Goal: Information Seeking & Learning: Learn about a topic

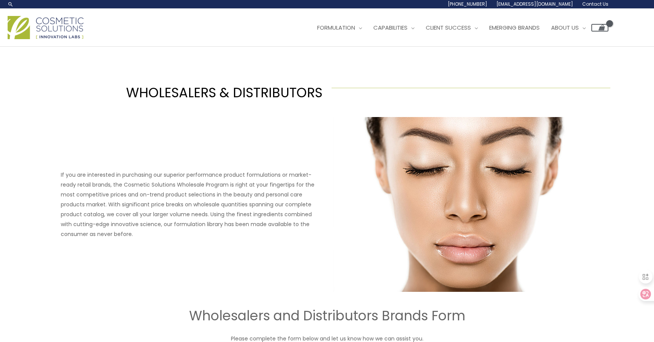
click at [276, 75] on div "WHOLESALERS & DISTRIBUTORS If you are interested in purchasing our superior per…" at bounding box center [327, 320] width 456 height 505
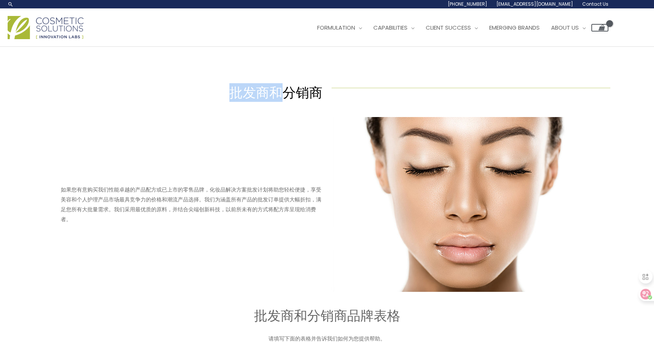
drag, startPoint x: 244, startPoint y: 92, endPoint x: 295, endPoint y: 98, distance: 51.2
click at [294, 98] on font "批发商和分销商" at bounding box center [275, 92] width 93 height 19
click at [296, 98] on font "批发商和分销商" at bounding box center [275, 92] width 93 height 19
click at [254, 147] on div "如果您有意购买我们性能卓越的产品配方或已上市的零售品牌，化妆品解决方案批发计划将助您轻松便捷，享受美容和个人护理产品市场最具竞争力的价格和潮流产品选择。我们为…" at bounding box center [327, 204] width 536 height 175
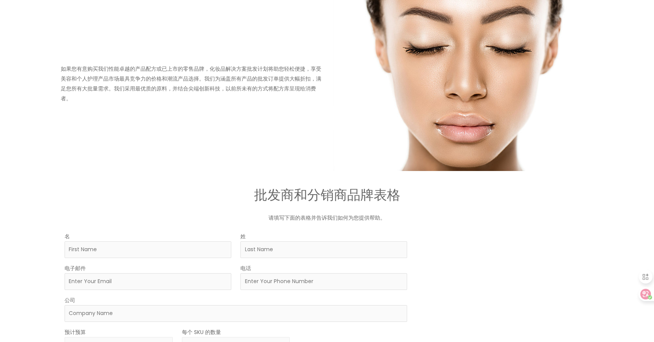
scroll to position [152, 0]
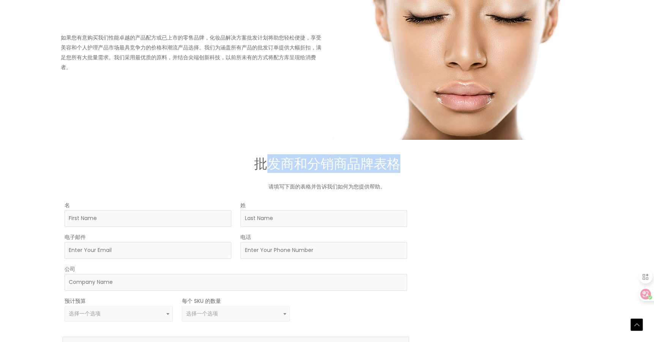
drag, startPoint x: 266, startPoint y: 159, endPoint x: 396, endPoint y: 163, distance: 129.6
click at [396, 163] on font "批发商和分销商品牌表格" at bounding box center [327, 163] width 146 height 19
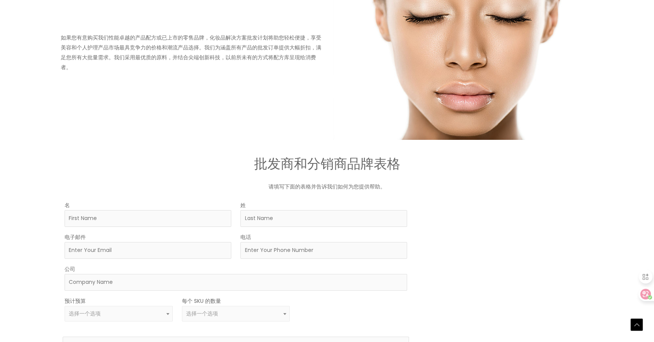
click at [387, 177] on div "批发商和分销商 如果您有意购买我们性能卓越的产品配方或已上市的零售品牌，化妆品解决方案批发计划将助您轻松便捷，享受美容和个人护理产品市场最具竞争力的价格和潮流…" at bounding box center [327, 168] width 456 height 505
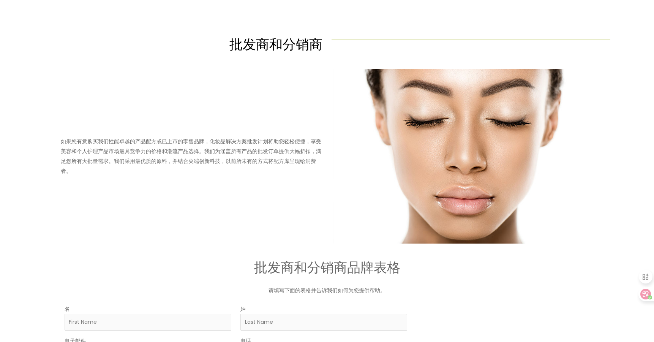
scroll to position [0, 0]
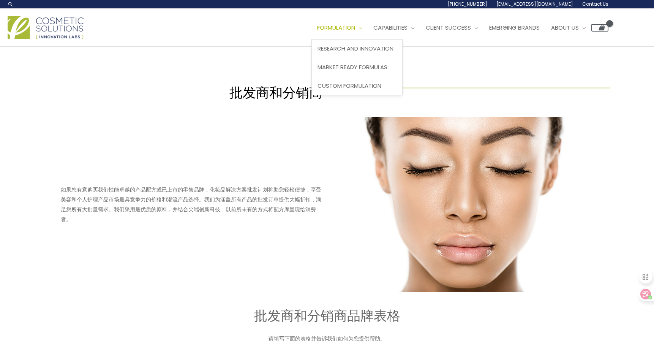
click at [340, 25] on span "Formulation" at bounding box center [336, 28] width 38 height 8
click at [47, 25] on img at bounding box center [46, 27] width 76 height 23
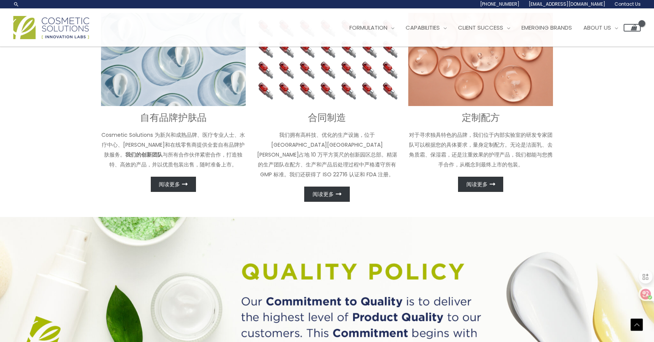
scroll to position [329, 0]
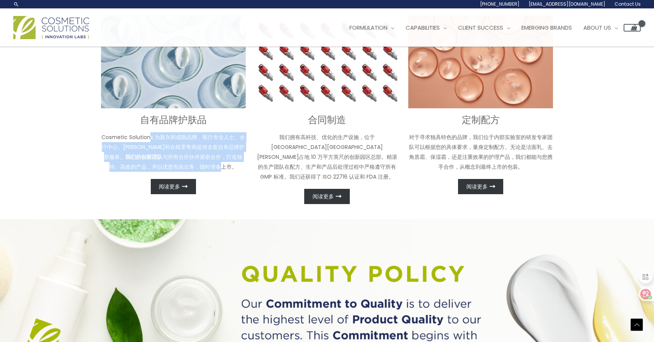
drag, startPoint x: 150, startPoint y: 134, endPoint x: 204, endPoint y: 164, distance: 61.7
click at [204, 164] on font "Cosmetic Solutions 为新兴和成熟品牌、医疗专业人士、水疗中心、沙龙和在线零售商提供全套自有品牌护肤服务。 我们的创新团队 与所有合作伙伴紧密…" at bounding box center [173, 151] width 144 height 37
copy font "s 为新兴和成熟品牌、医疗专业人士、水疗中心、沙龙和在线零售商提供全套自有品牌护肤服务。 我们的创新团队 与所有合作伙伴紧密合作，打造独特、高效的产品，并以优…"
click at [204, 164] on font "Cosmetic Solutions 为新兴和成熟品牌、医疗专业人士、水疗中心、沙龙和在线零售商提供全套自有品牌护肤服务。 我们的创新团队 与所有合作伙伴紧密…" at bounding box center [173, 151] width 144 height 37
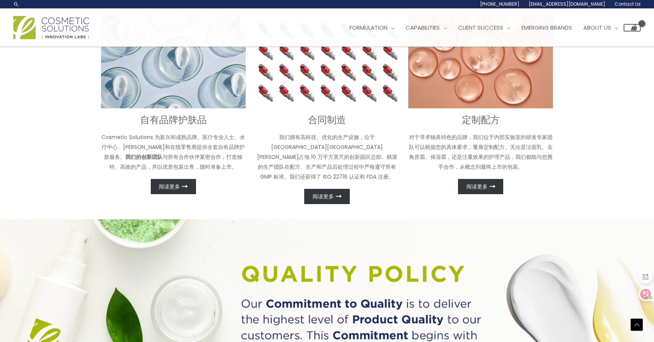
click at [231, 167] on p "Cosmetic Solutions 为新兴和成熟品牌、医疗专业人士、水疗中心、沙龙和在线零售商提供全套自有品牌护肤服务。 我们的创新团队 与所有合作伙伴紧密…" at bounding box center [173, 152] width 145 height 40
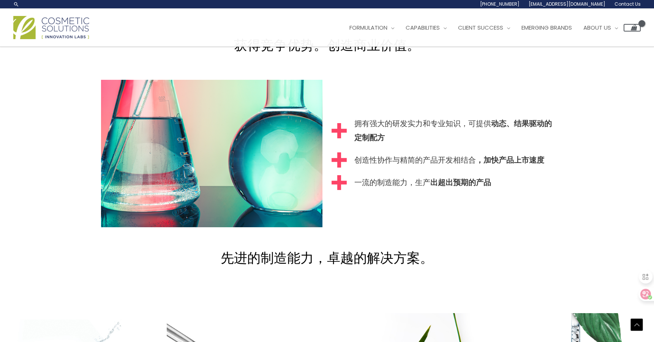
scroll to position [760, 0]
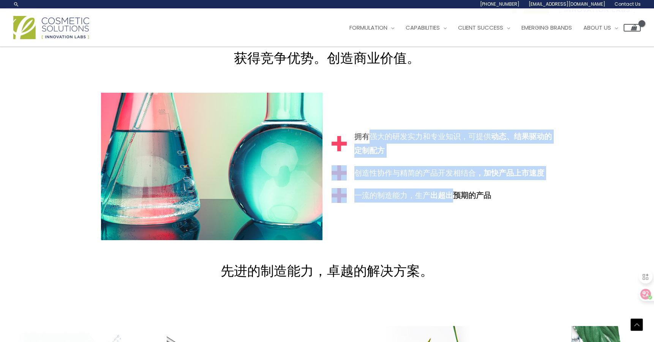
drag, startPoint x: 375, startPoint y: 131, endPoint x: 451, endPoint y: 187, distance: 94.7
click at [451, 187] on div "拥有强大的研发实力和专业知识，可提供 动态、结果驱动的定制配方 创造性协作与精简的产品开发相结合 ，加快产品上市速度 一流的制造能力，生产 出超出预期的产品" at bounding box center [442, 166] width 221 height 73
click at [451, 190] on strong "出超出预期的产品" at bounding box center [460, 195] width 61 height 11
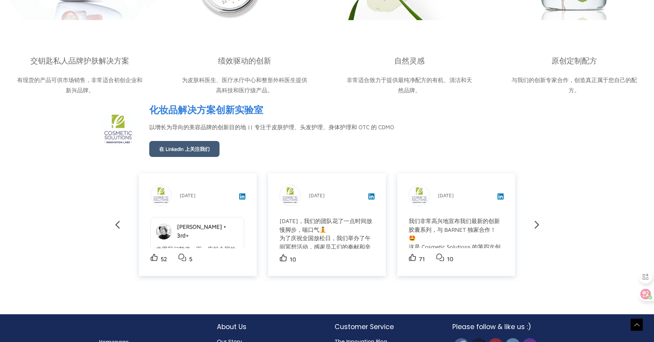
scroll to position [1240, 0]
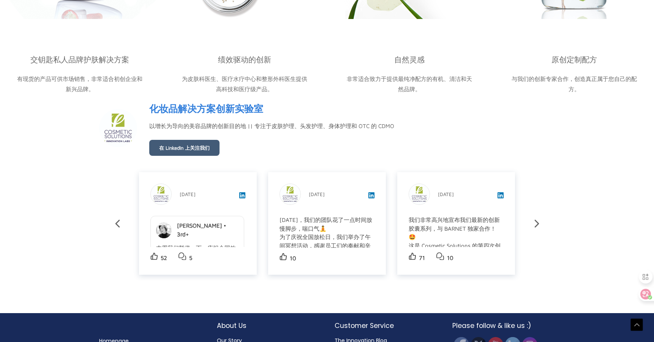
click at [317, 123] on font "以增长为导向的美容品牌的创新目的地 || 专注于皮肤护理、头发护理、身体护理和 OTC 的 CDMO" at bounding box center [271, 126] width 245 height 6
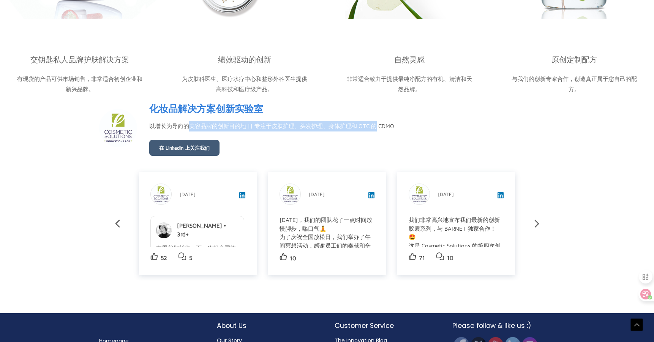
drag, startPoint x: 187, startPoint y: 118, endPoint x: 377, endPoint y: 115, distance: 189.9
click at [377, 123] on font "以增长为导向的美容品牌的创新目的地 || 专注于皮肤护理、头发护理、身体护理和 OTC 的 CDMO" at bounding box center [271, 126] width 245 height 6
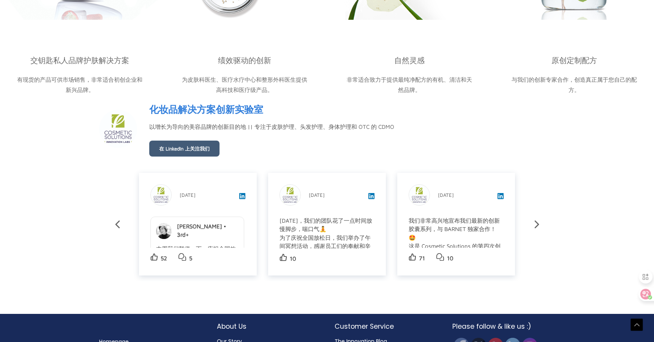
scroll to position [1253, 0]
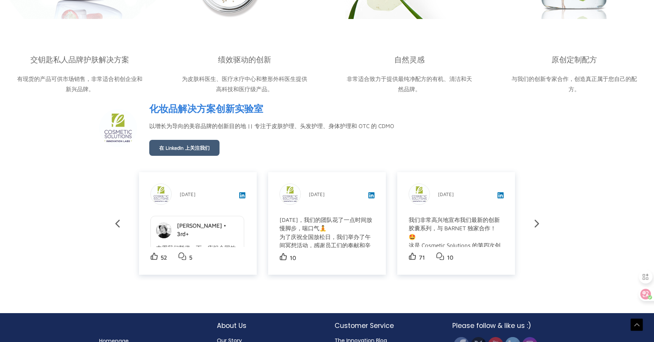
click at [332, 131] on div "化妆品解决方案创新实验室 Personal Care Product Manufacturing • Boca Raton, FL 22.3k Followe…" at bounding box center [271, 128] width 245 height 56
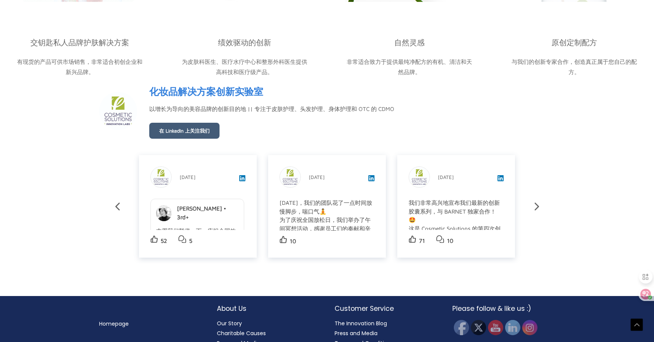
scroll to position [1286, 0]
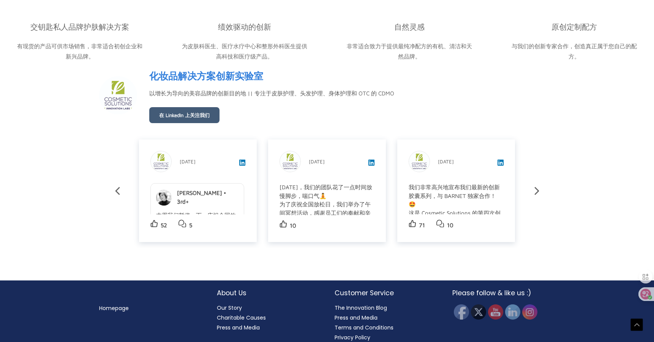
click at [325, 251] on div "化妆品解决方案创新实验室 Personal Care Product Manufacturing • Boca Raton, FL 22.3k Followe…" at bounding box center [327, 163] width 456 height 192
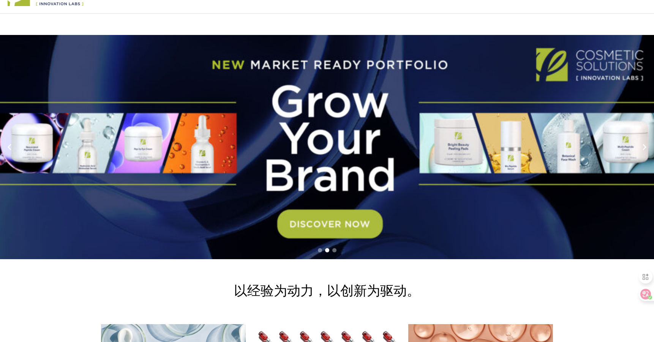
scroll to position [0, 0]
